Goal: Task Accomplishment & Management: Manage account settings

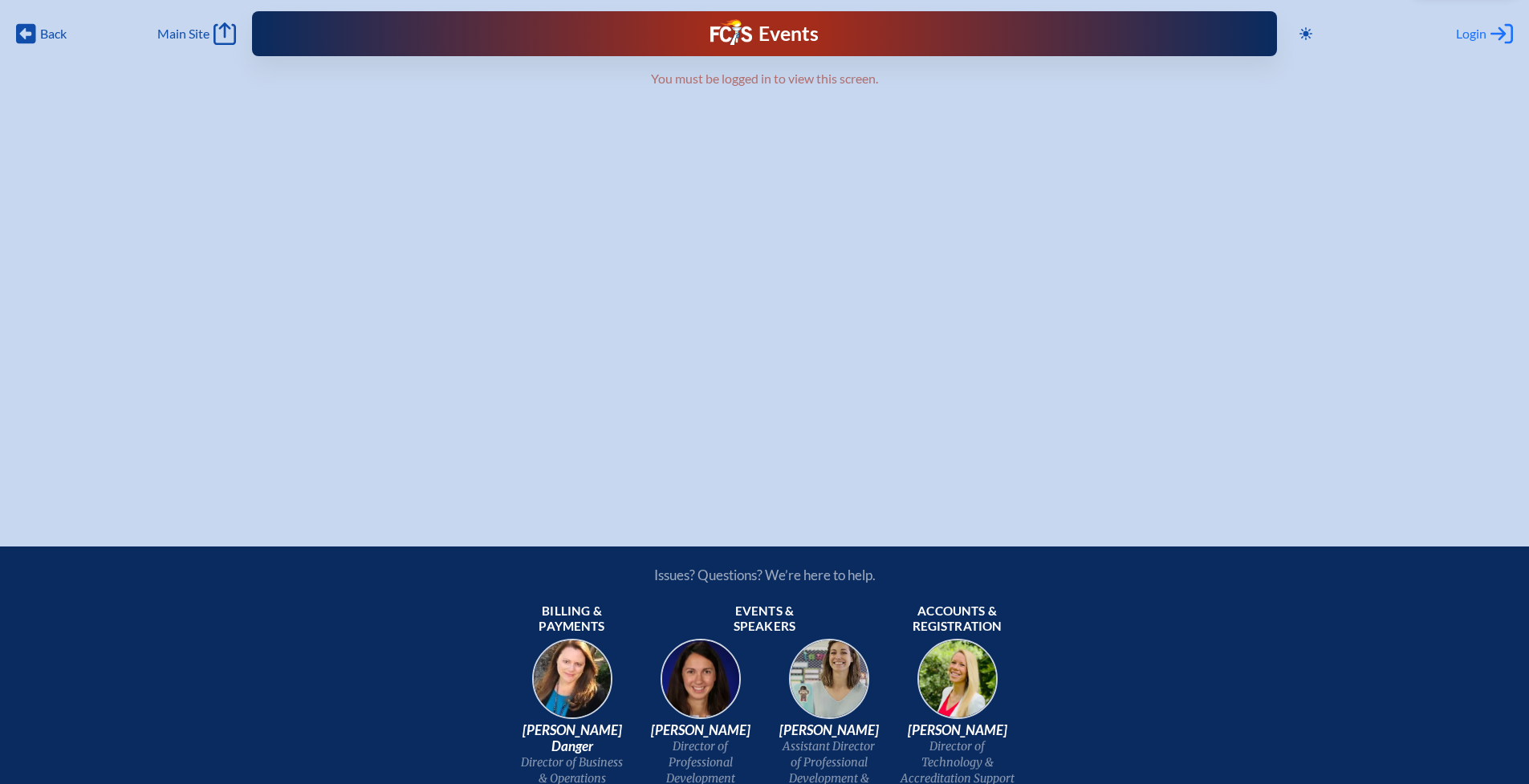
type input "[EMAIL_ADDRESS][DOMAIN_NAME]"
click at [1491, 33] on icon "Log in or Create Account" at bounding box center [1502, 34] width 23 height 23
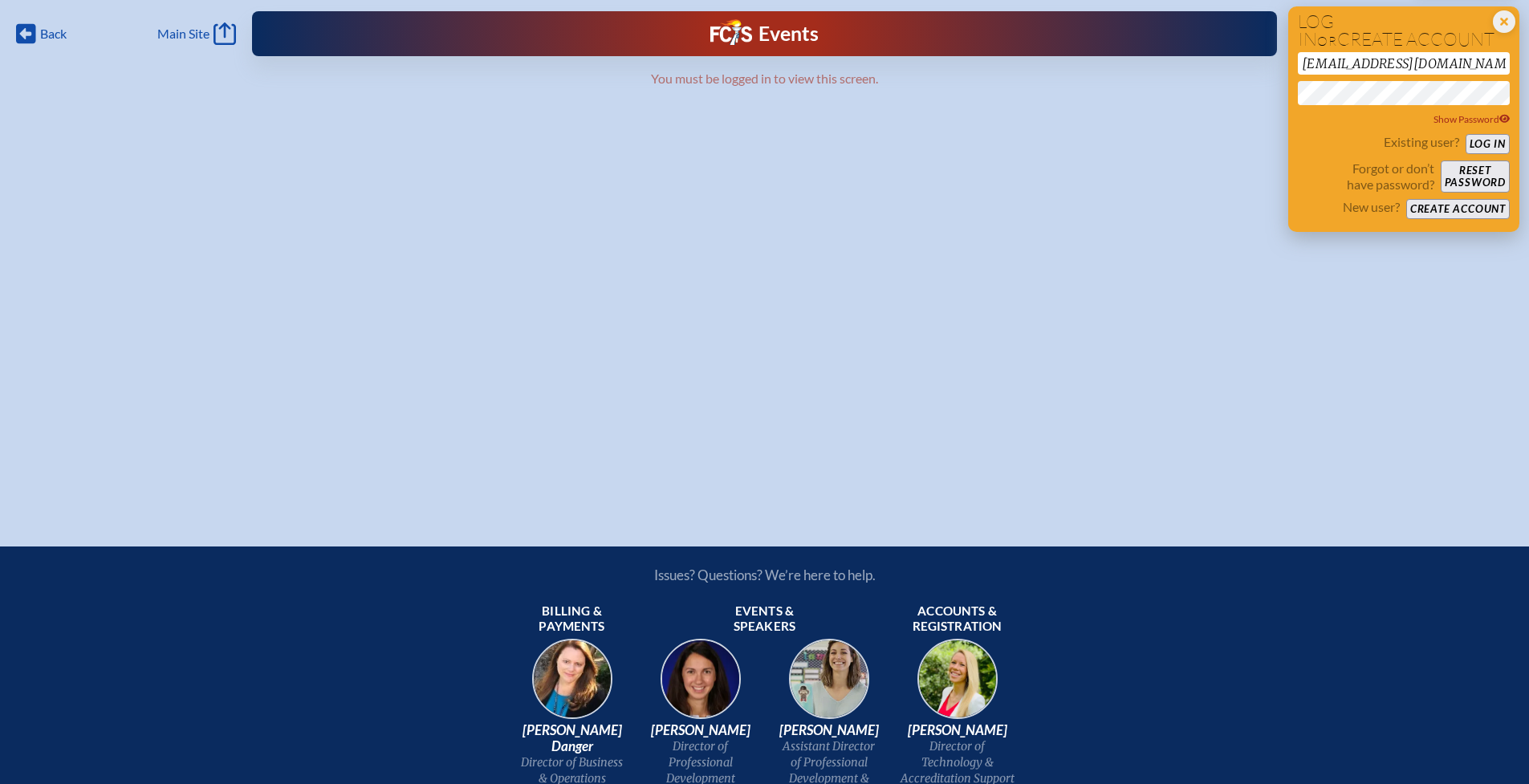
click at [1495, 145] on button "Log in" at bounding box center [1488, 143] width 44 height 20
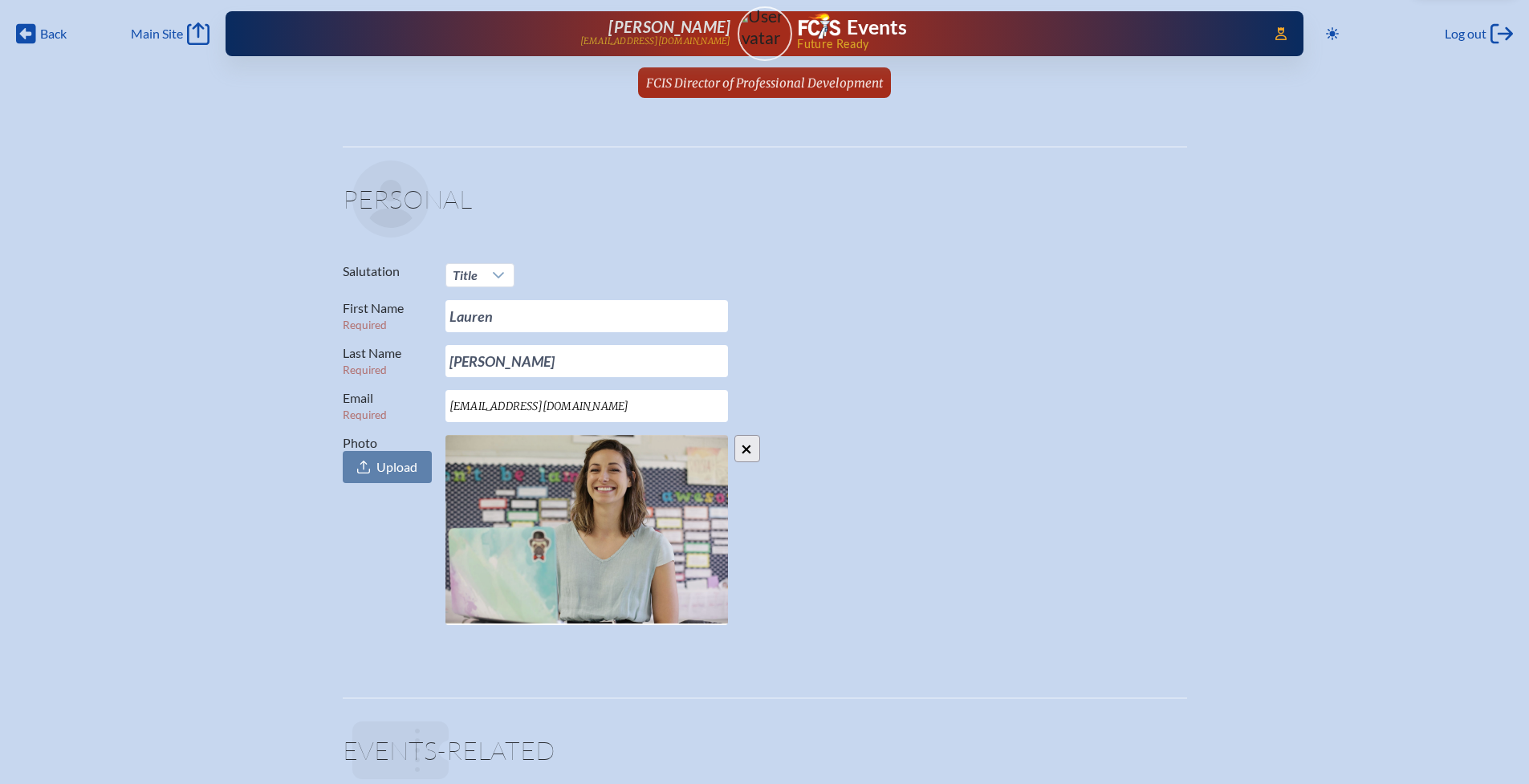
click at [755, 84] on span "FCIS Director of Professional Development" at bounding box center [764, 83] width 236 height 15
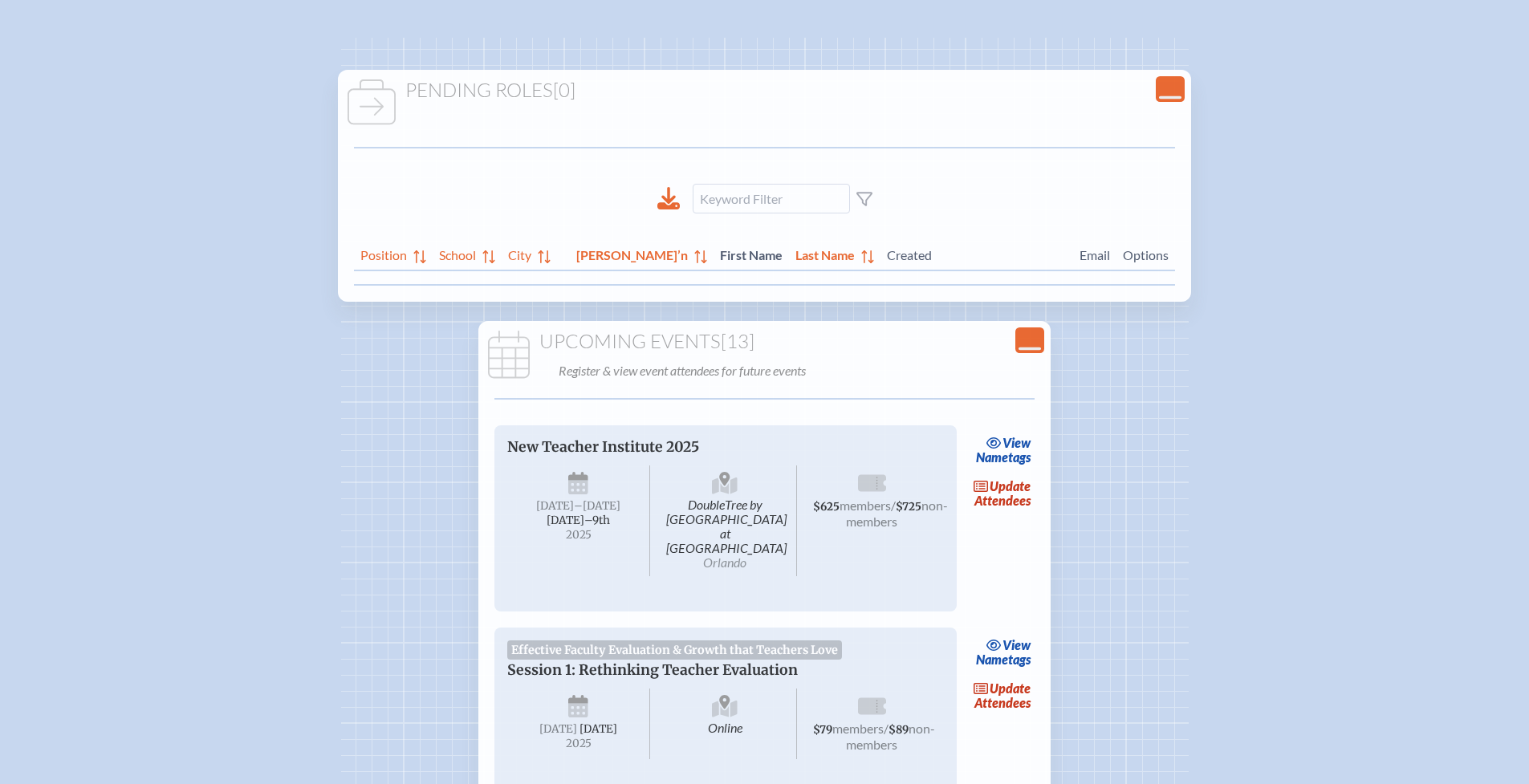
scroll to position [114, 0]
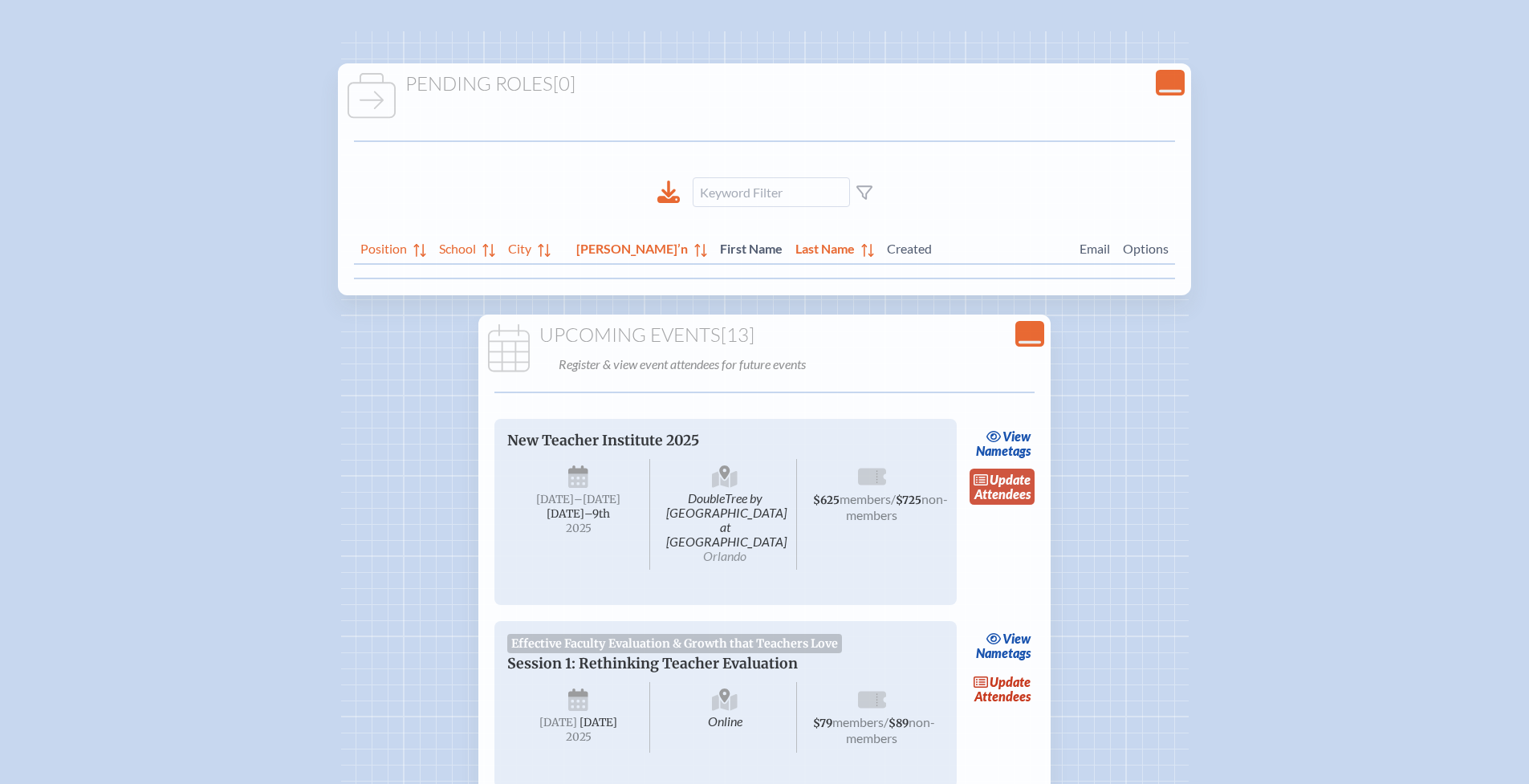
click at [1001, 490] on link "update Attendees" at bounding box center [1003, 487] width 66 height 37
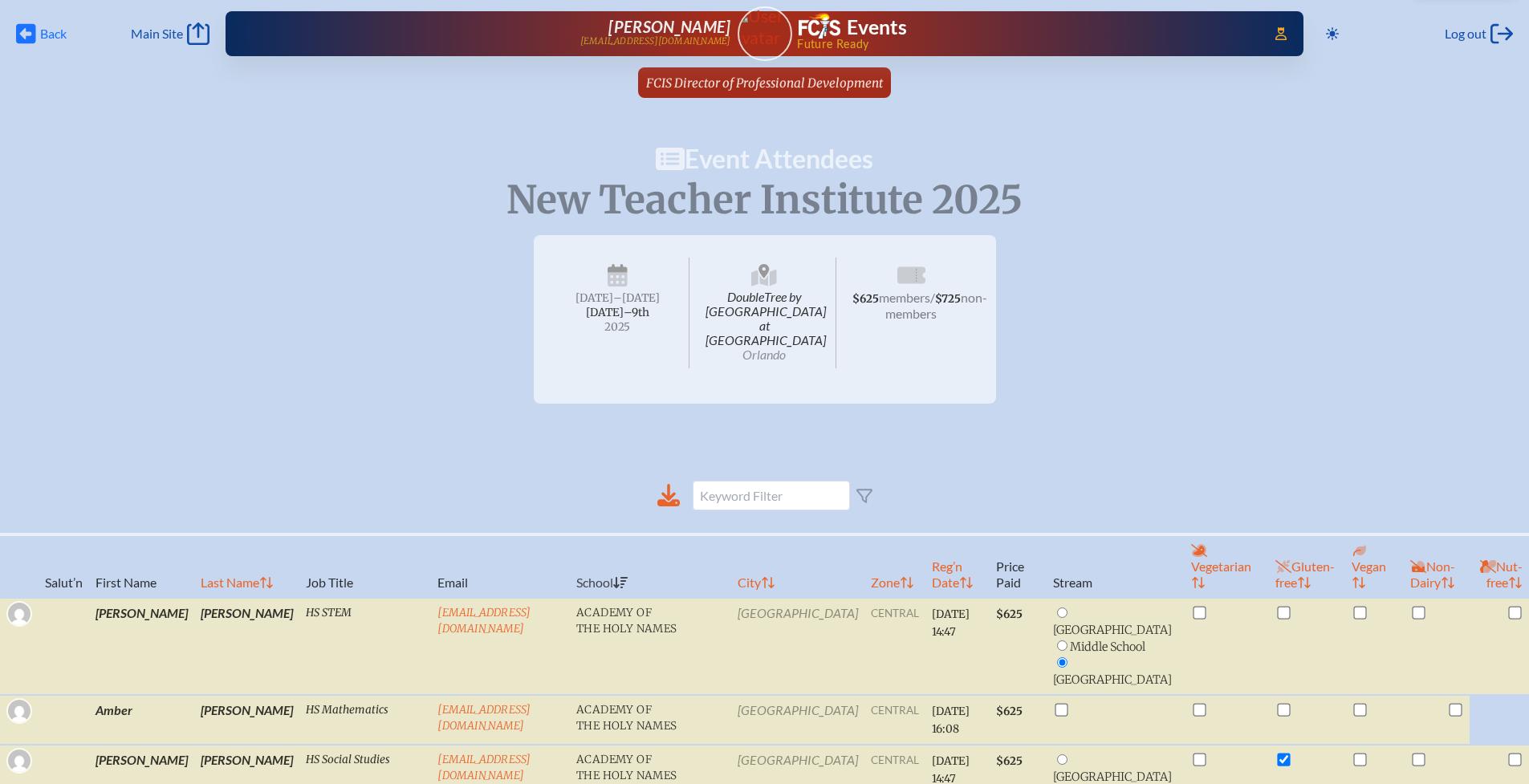
click at [56, 35] on span "Back" at bounding box center [53, 33] width 26 height 16
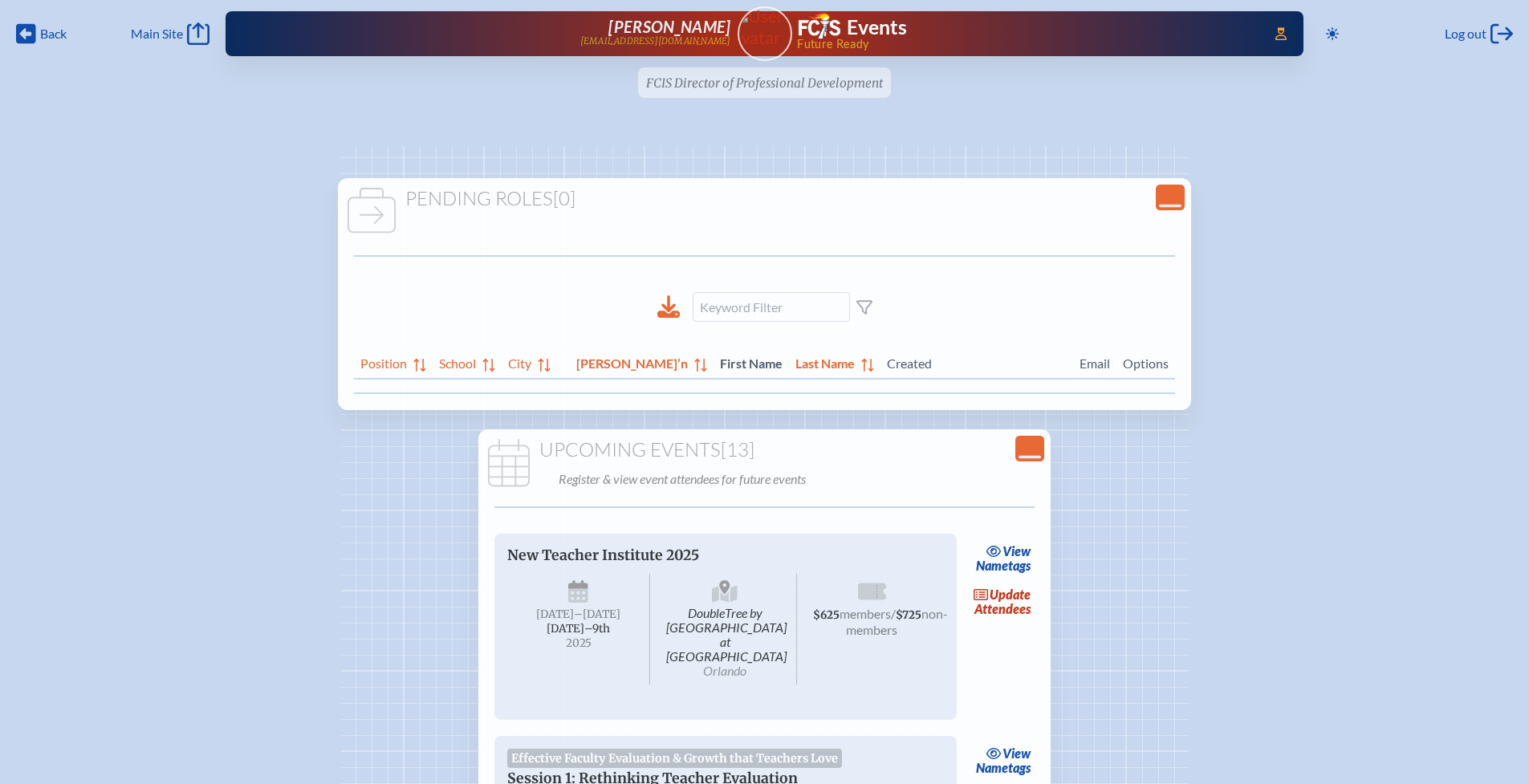
scroll to position [114, 0]
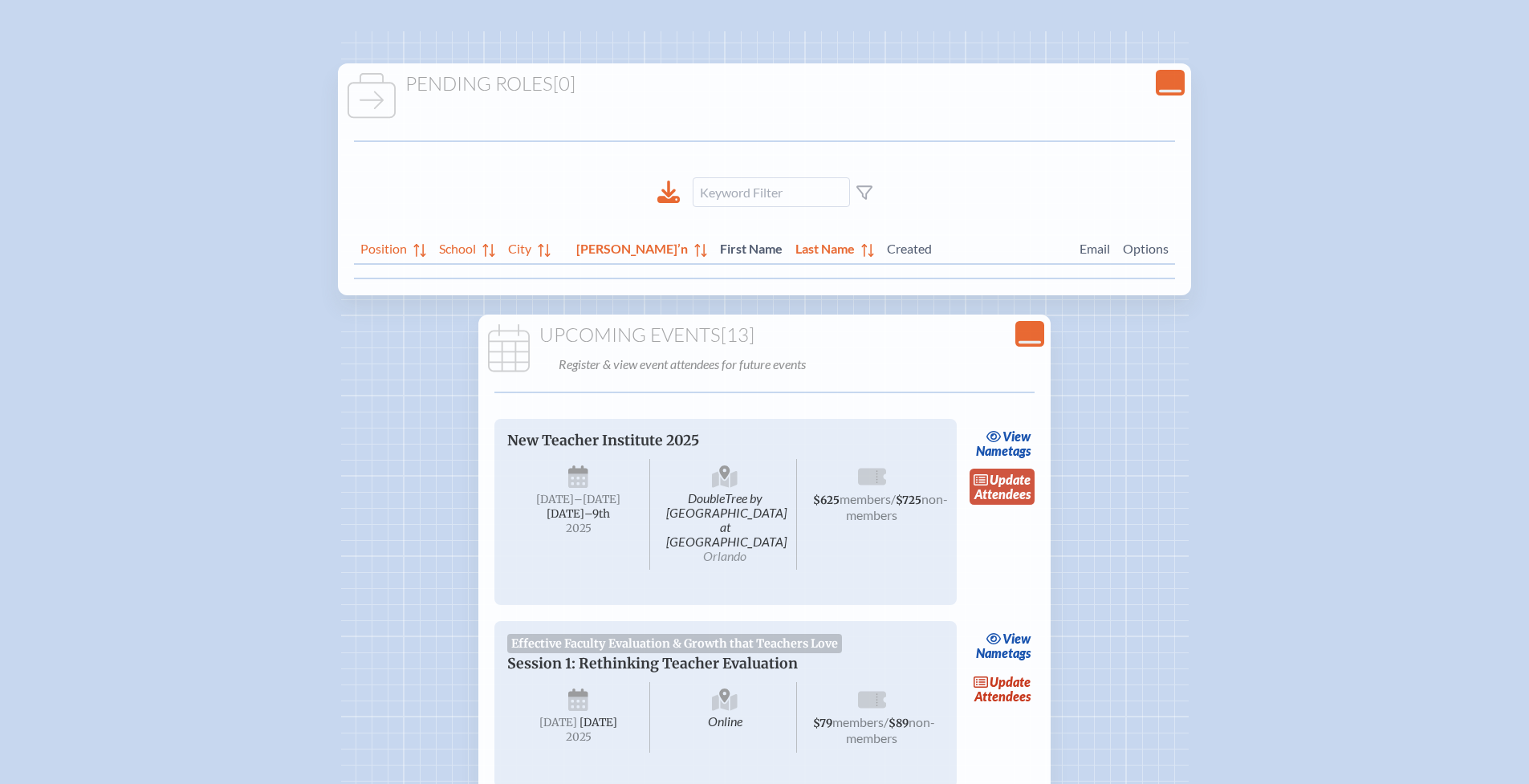
click at [1006, 495] on link "update Attendees" at bounding box center [1003, 487] width 66 height 37
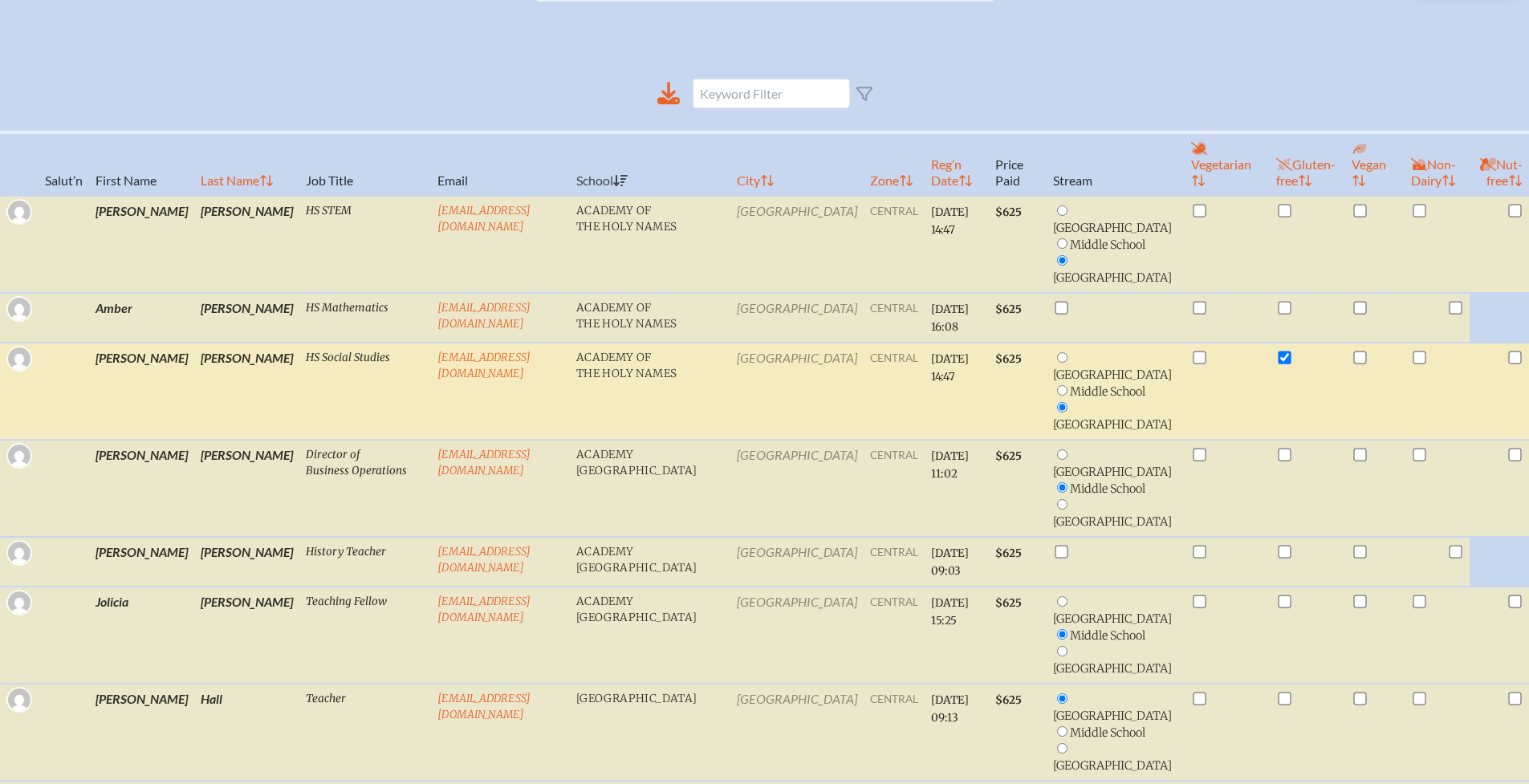
scroll to position [204, 0]
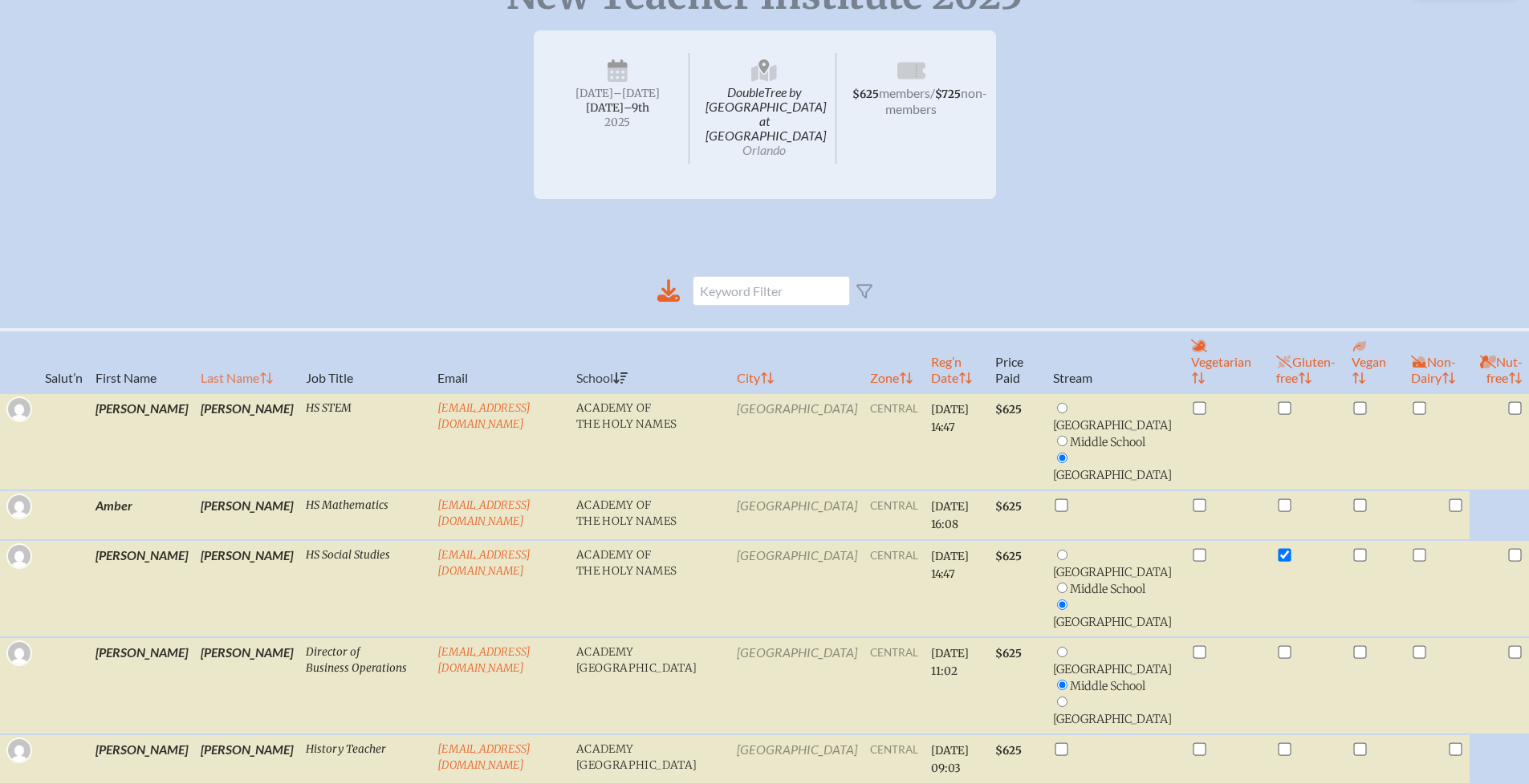
click at [194, 354] on th "Last Name" at bounding box center [247, 362] width 105 height 64
radio input "false"
checkbox input "false"
radio input "false"
checkbox input "true"
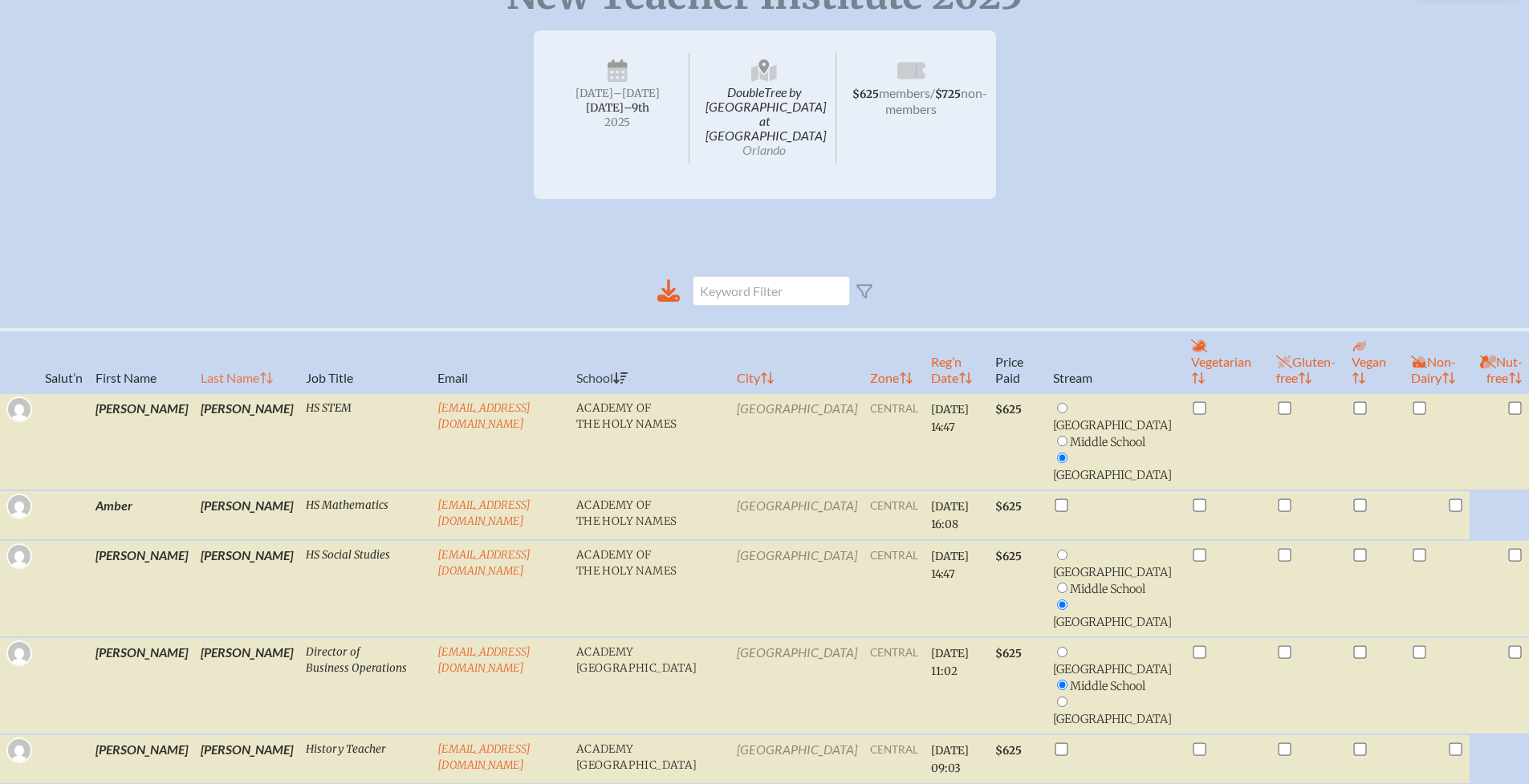
checkbox input "true"
radio input "true"
checkbox input "false"
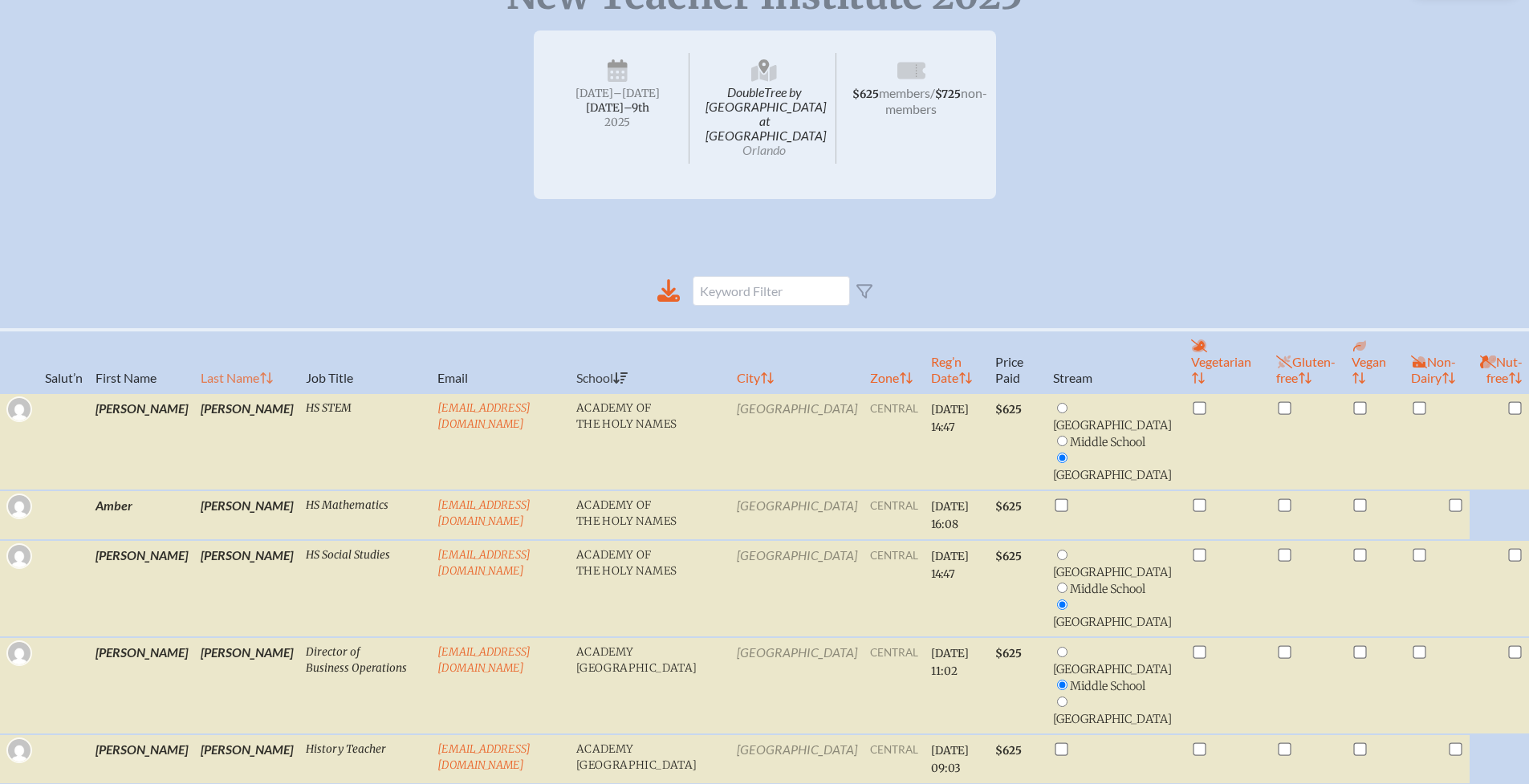
radio input "true"
radio input "false"
radio input "true"
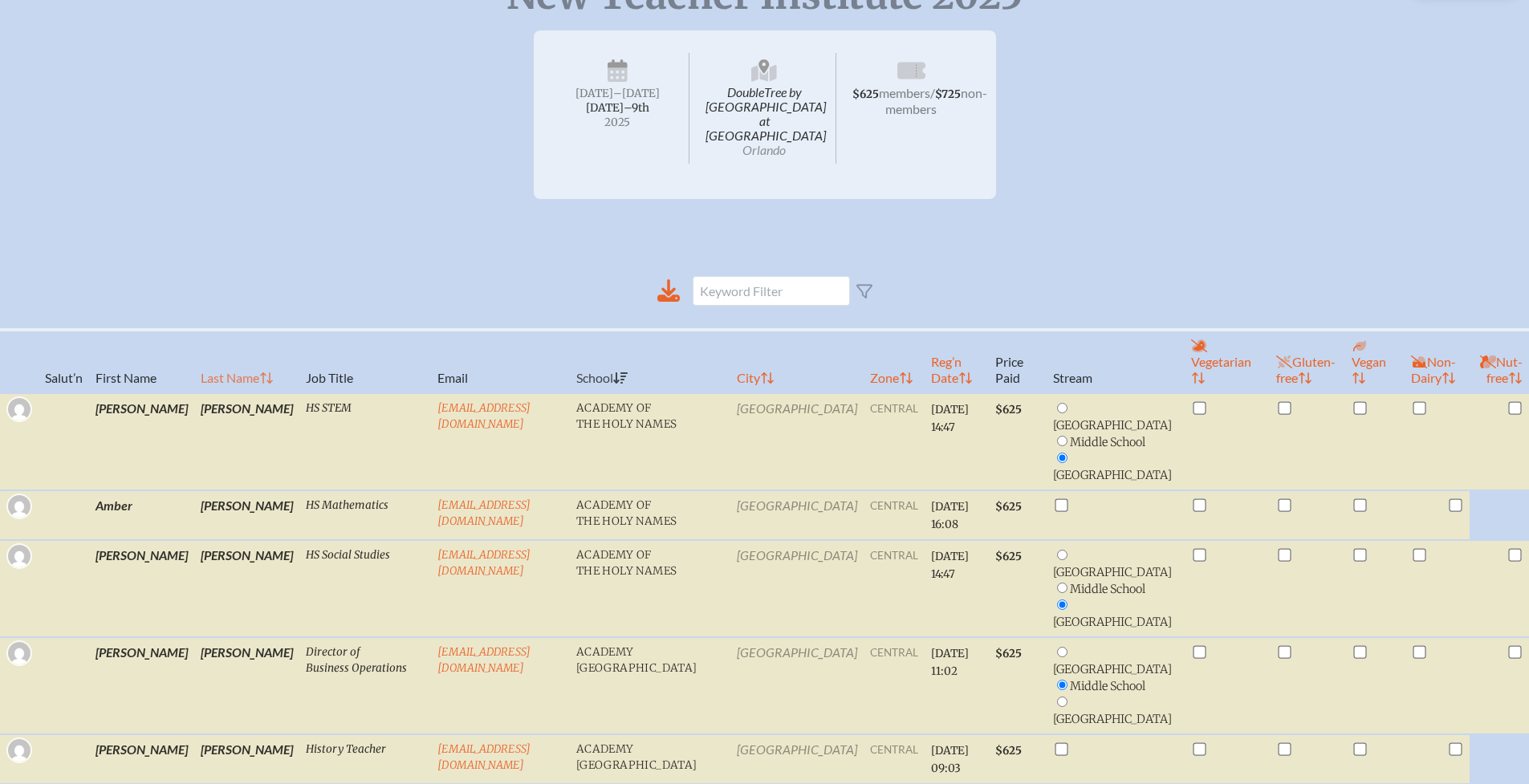
checkbox input "true"
radio input "true"
checkbox input "true"
radio input "true"
checkbox input "false"
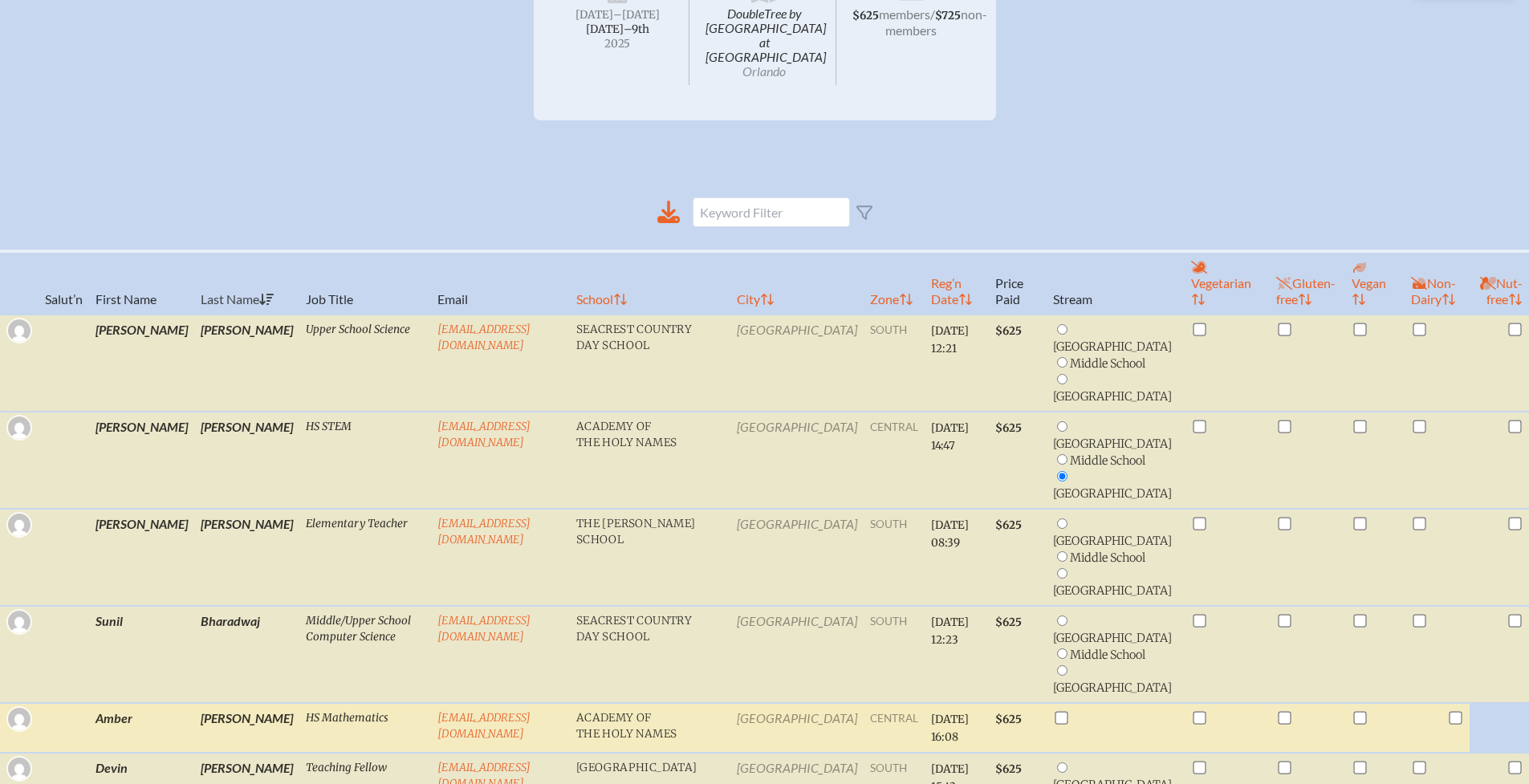
scroll to position [0, 0]
